Goal: Information Seeking & Learning: Understand process/instructions

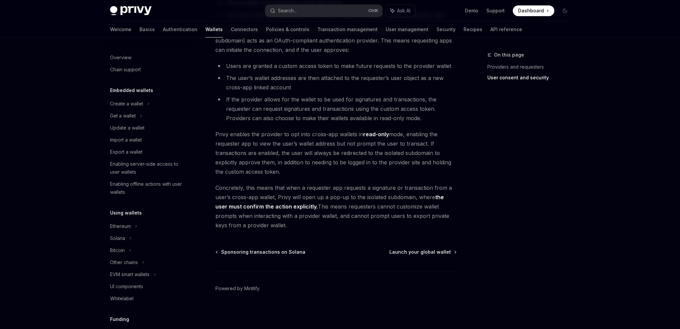
scroll to position [250, 0]
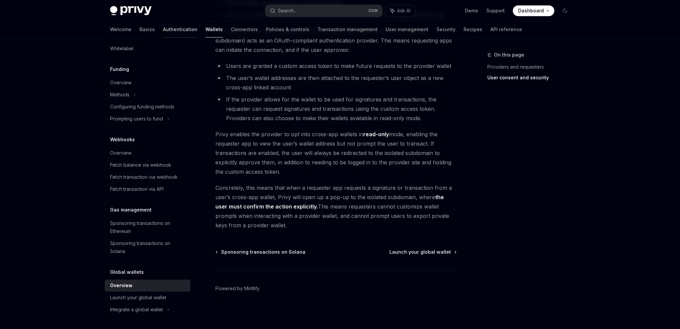
click at [163, 32] on link "Authentication" at bounding box center [180, 29] width 34 height 16
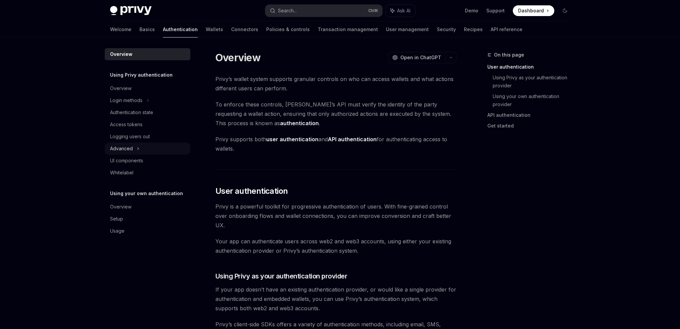
click at [132, 147] on div "Advanced" at bounding box center [148, 148] width 86 height 12
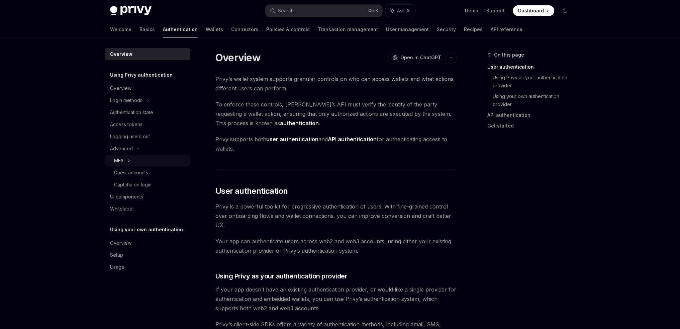
click at [128, 158] on icon at bounding box center [128, 161] width 3 height 8
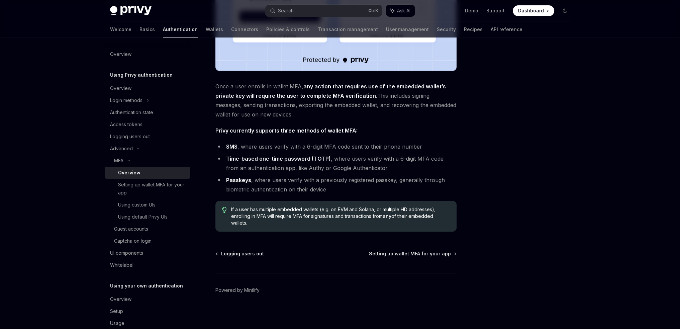
scroll to position [226, 0]
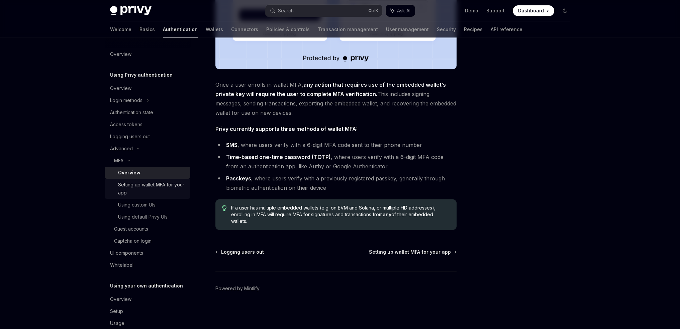
click at [144, 188] on div "Setting up wallet MFA for your app" at bounding box center [152, 189] width 68 height 16
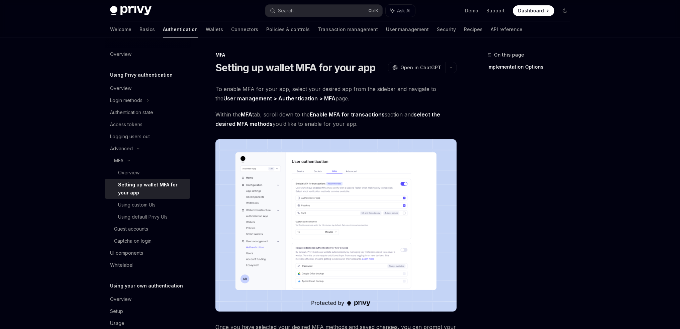
click at [290, 216] on img at bounding box center [335, 225] width 241 height 172
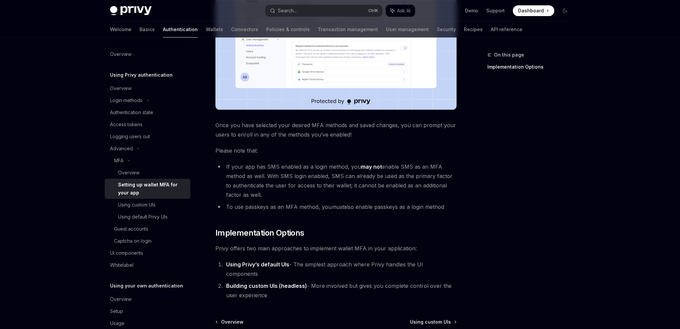
scroll to position [262, 0]
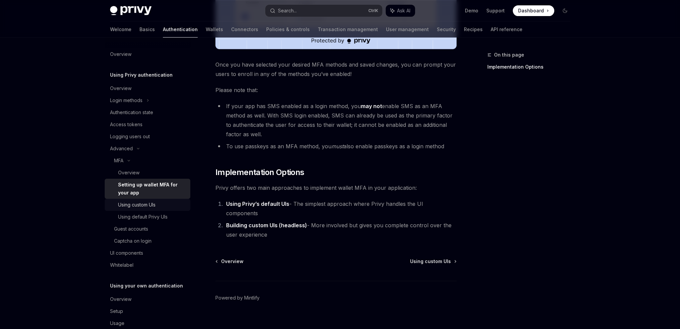
click at [144, 206] on div "Using custom UIs" at bounding box center [136, 205] width 37 height 8
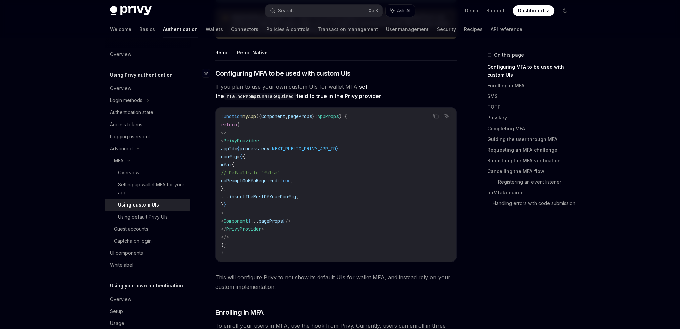
scroll to position [167, 0]
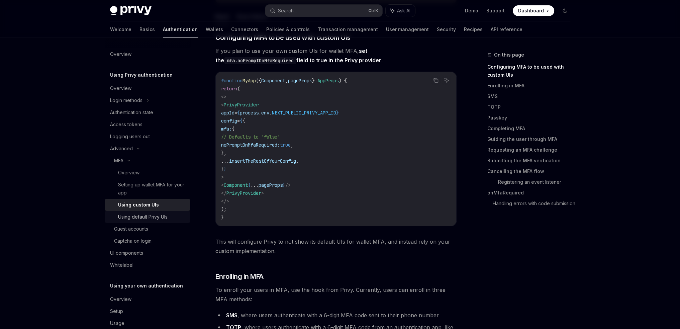
click at [150, 218] on div "Using default Privy UIs" at bounding box center [142, 217] width 49 height 8
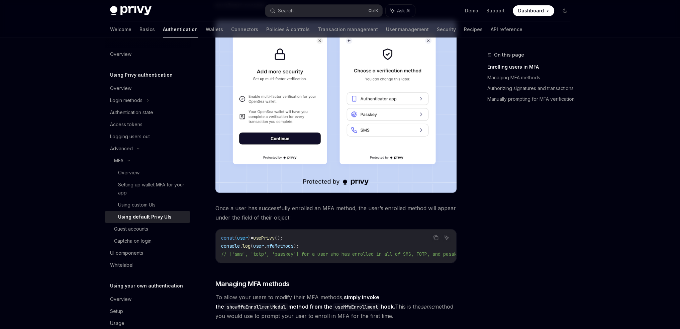
scroll to position [301, 0]
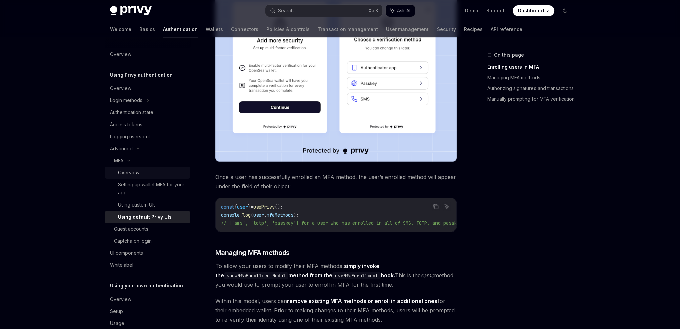
click at [142, 174] on div "Overview" at bounding box center [152, 173] width 68 height 8
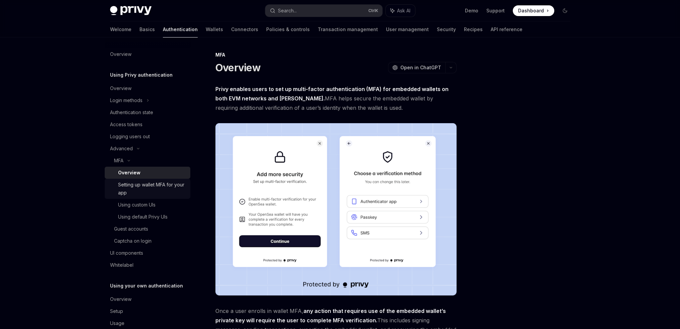
click at [141, 187] on div "Setting up wallet MFA for your app" at bounding box center [152, 189] width 68 height 16
type textarea "*"
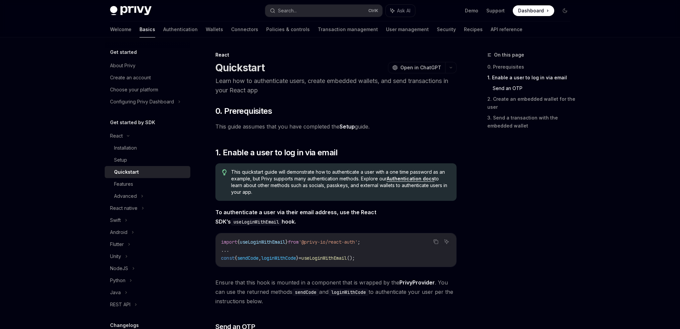
scroll to position [368, 0]
